Goal: Navigation & Orientation: Find specific page/section

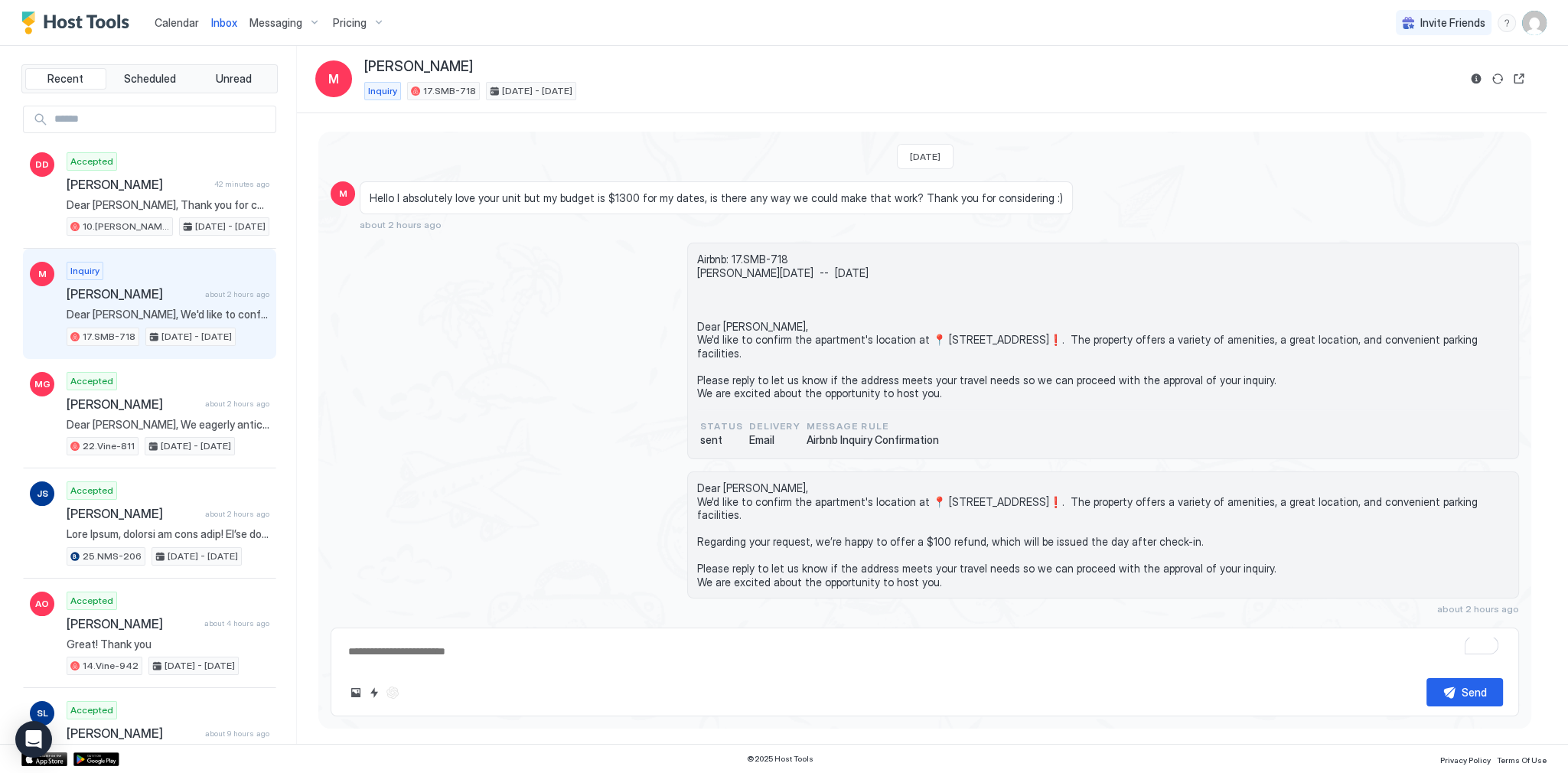
scroll to position [10, 0]
click at [183, 22] on span "Calendar" at bounding box center [177, 23] width 44 height 13
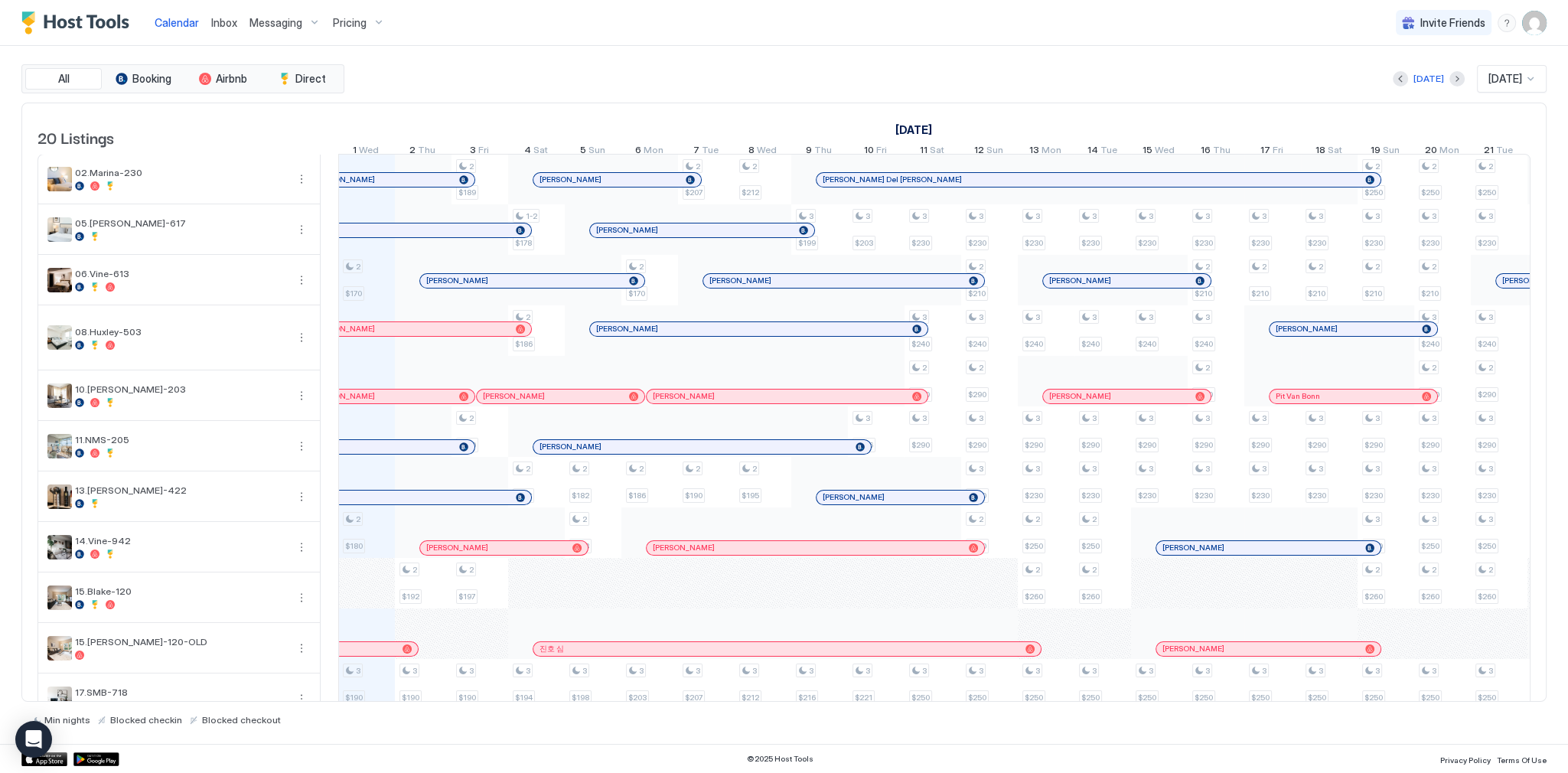
click at [954, 54] on div "All Booking Airbnb Direct [DATE] [DATE] 20 Listings [DATE] [DATE] [DATE] 16 Tue…" at bounding box center [783, 395] width 1525 height 698
click at [1052, 33] on div "Calendar Inbox Messaging Pricing Invite Friends SG" at bounding box center [784, 23] width 1568 height 46
